Goal: Task Accomplishment & Management: Use online tool/utility

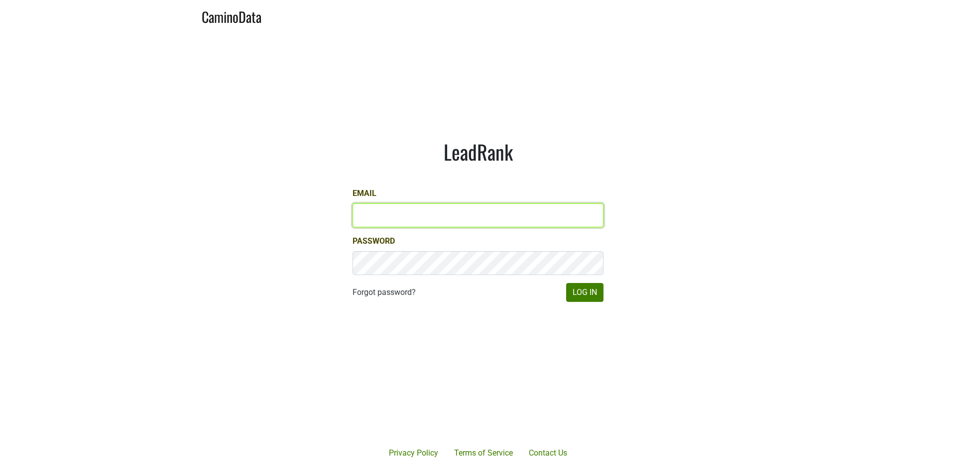
drag, startPoint x: 0, startPoint y: 0, endPoint x: 410, endPoint y: 216, distance: 463.6
click at [410, 216] on input "Email" at bounding box center [477, 216] width 251 height 24
type input "[EMAIL_ADDRESS][DOMAIN_NAME]"
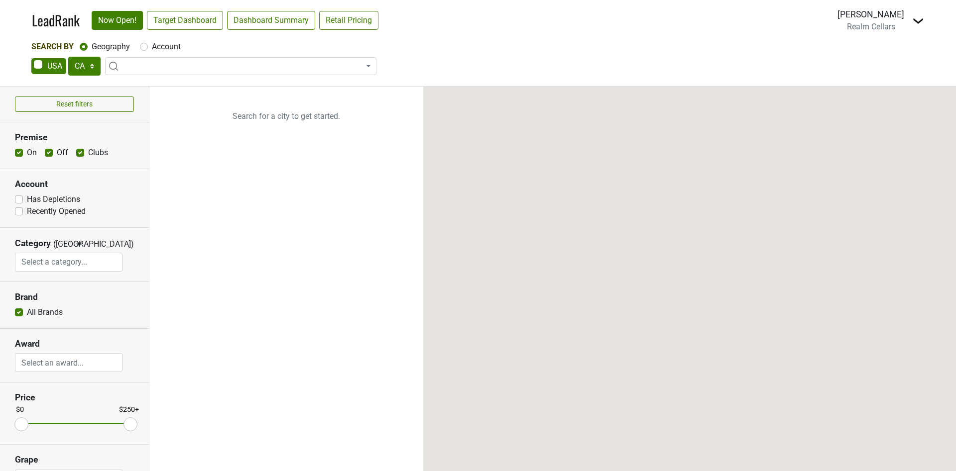
select select "CA"
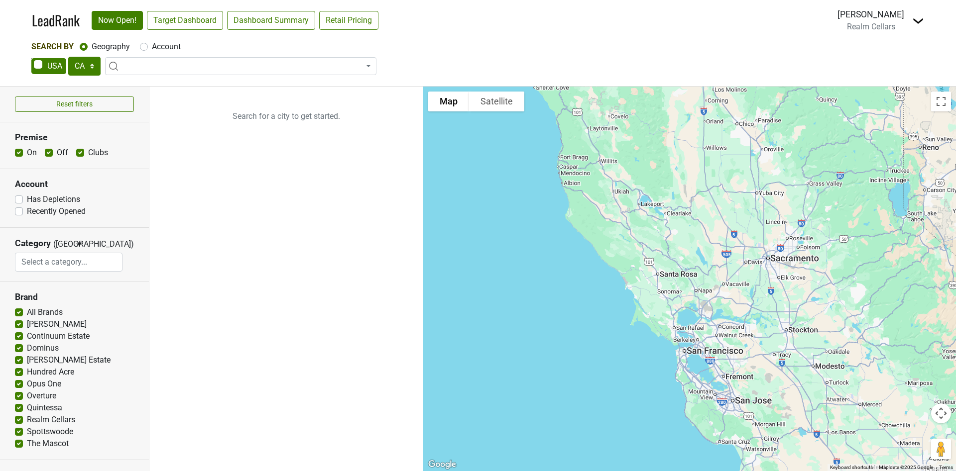
drag, startPoint x: 43, startPoint y: 290, endPoint x: 80, endPoint y: 437, distance: 151.5
click at [87, 423] on section "Brand All Brands Colgin Continuum Estate Dominus Harlan Estate" at bounding box center [74, 371] width 149 height 178
drag, startPoint x: 74, startPoint y: 446, endPoint x: 28, endPoint y: 391, distance: 71.4
click at [28, 391] on div "Colgin Continuum Estate Dominus Harlan Estate Hundred Acre Opus One Overture Qu…" at bounding box center [74, 384] width 119 height 131
drag, startPoint x: 48, startPoint y: 369, endPoint x: 202, endPoint y: 421, distance: 162.3
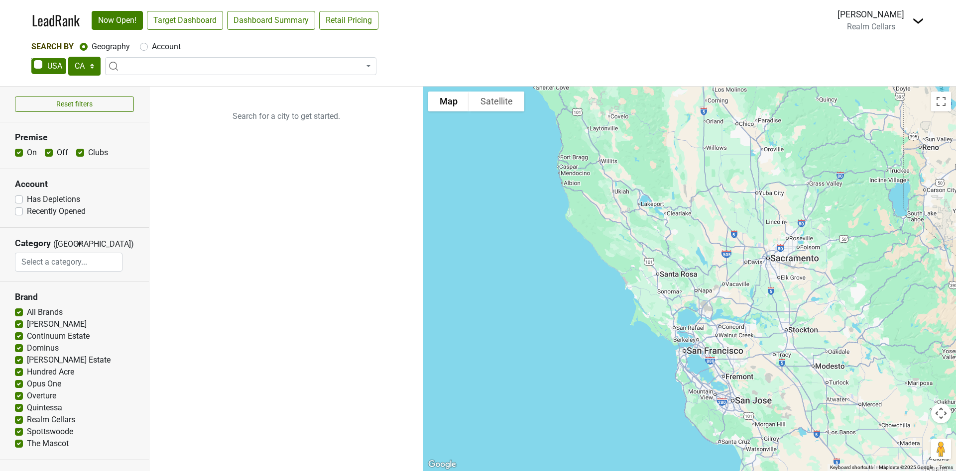
click at [202, 421] on ul "Search for a city to get started." at bounding box center [286, 279] width 274 height 385
